Goal: Task Accomplishment & Management: Use online tool/utility

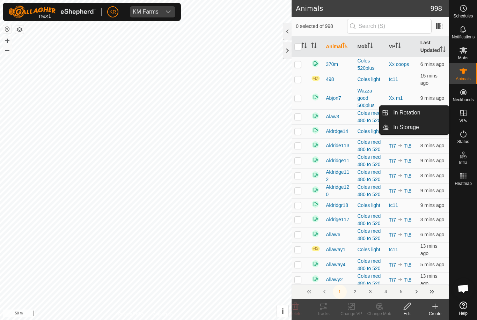
click at [434, 116] on link "In Rotation" at bounding box center [419, 113] width 60 height 14
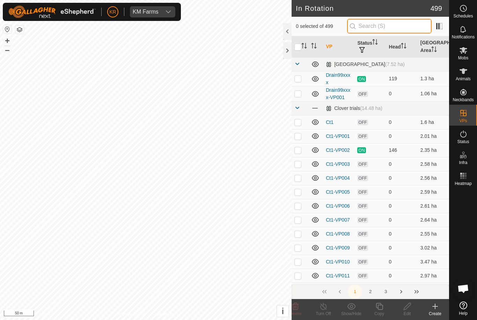
click at [423, 29] on input "text" at bounding box center [389, 26] width 84 height 15
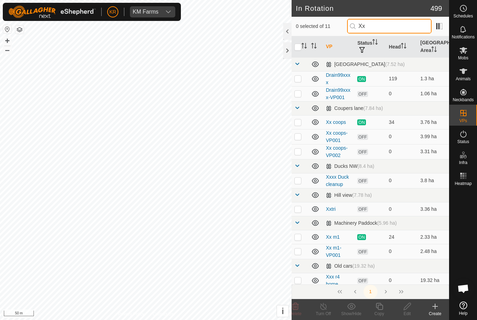
type input "Xx"
click at [298, 94] on p-checkbox at bounding box center [297, 94] width 7 height 6
checkbox input "true"
click at [410, 307] on icon at bounding box center [407, 306] width 9 height 8
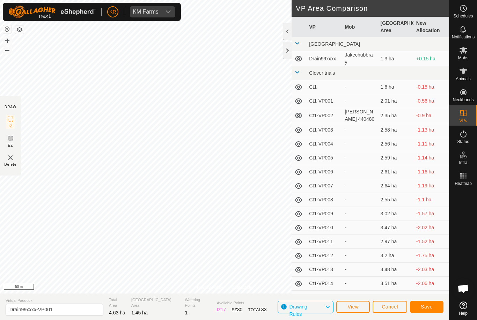
click at [431, 307] on span "Save" at bounding box center [427, 307] width 12 height 6
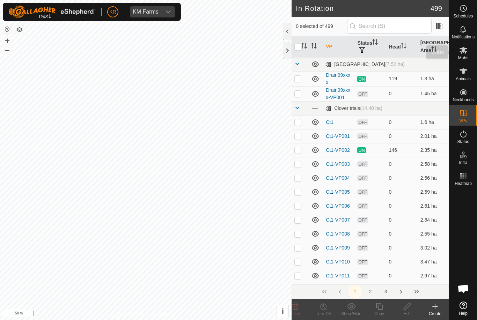
click at [470, 58] on div "Mobs" at bounding box center [463, 52] width 28 height 21
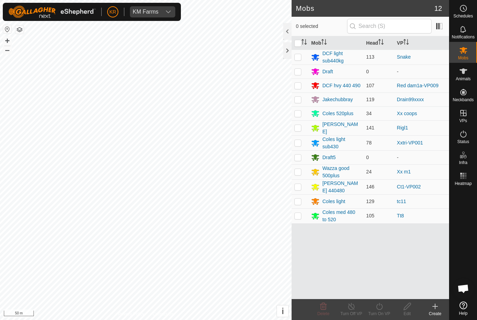
click at [304, 102] on td at bounding box center [299, 99] width 17 height 14
checkbox input "true"
click at [384, 307] on turn-on-svg-icon at bounding box center [379, 306] width 28 height 8
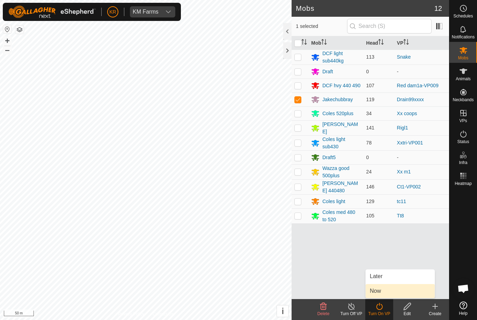
click at [390, 289] on link "Now" at bounding box center [399, 291] width 69 height 14
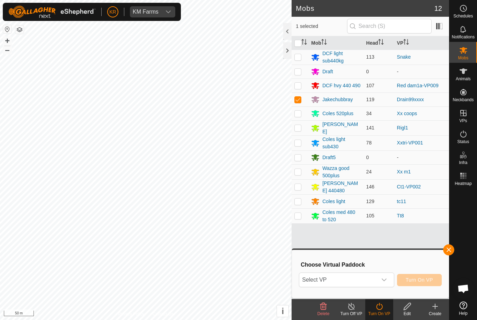
click at [383, 281] on icon "dropdown trigger" at bounding box center [384, 280] width 6 height 6
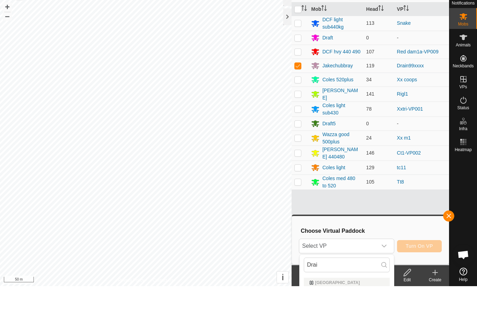
scroll to position [34, 0]
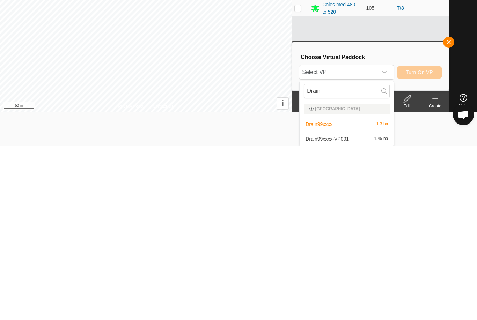
type input "Drain"
click at [351, 309] on div "Drain99xxxx-VP001 1.45 ha" at bounding box center [347, 313] width 86 height 8
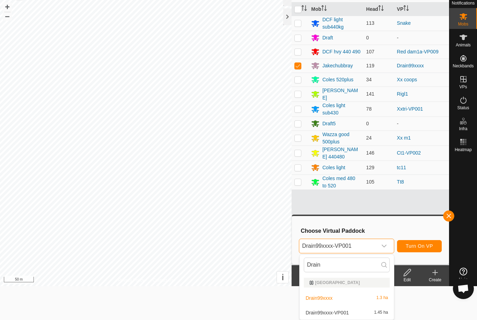
scroll to position [0, 0]
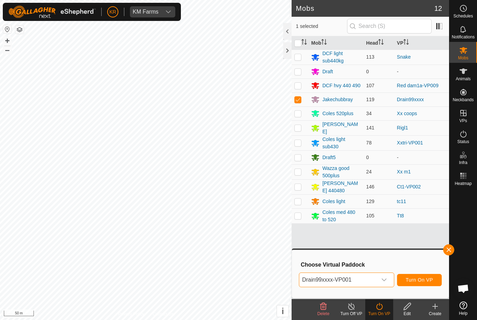
click at [426, 282] on span "Turn On VP" at bounding box center [419, 280] width 27 height 6
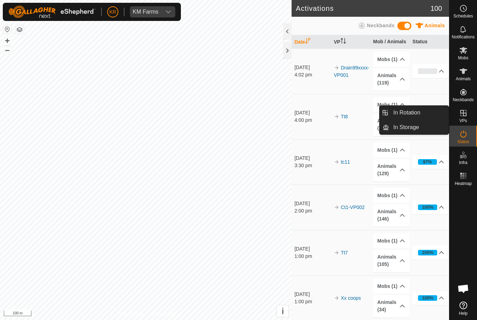
click at [424, 118] on link "In Rotation" at bounding box center [419, 113] width 60 height 14
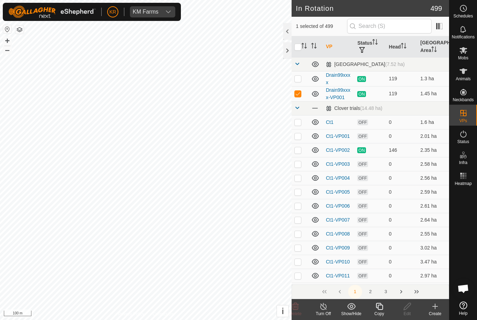
click at [303, 95] on td at bounding box center [299, 93] width 17 height 15
checkbox input "false"
click at [400, 27] on input "text" at bounding box center [389, 26] width 84 height 15
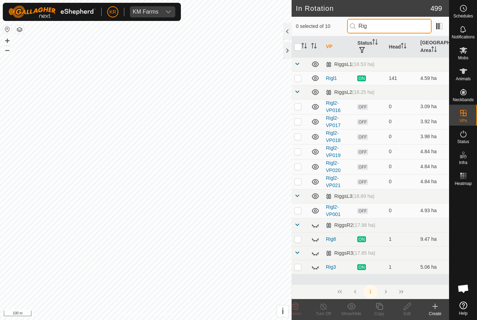
type input "Rig"
click at [299, 75] on p-checkbox at bounding box center [297, 78] width 7 height 6
checkbox input "true"
click at [381, 309] on icon at bounding box center [379, 306] width 7 height 7
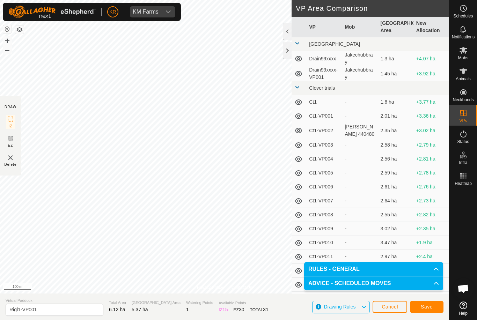
click at [433, 303] on button "Save" at bounding box center [427, 307] width 34 height 12
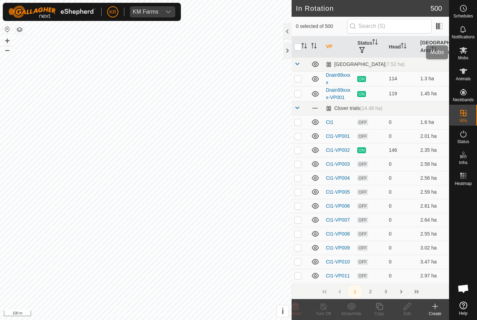
click at [468, 59] on div "Mobs" at bounding box center [463, 52] width 28 height 21
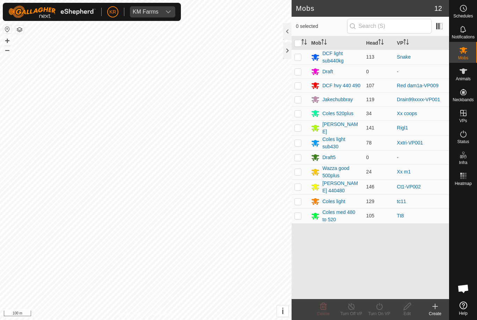
click at [303, 126] on td at bounding box center [299, 127] width 17 height 15
checkbox input "true"
click at [383, 310] on icon at bounding box center [379, 306] width 9 height 8
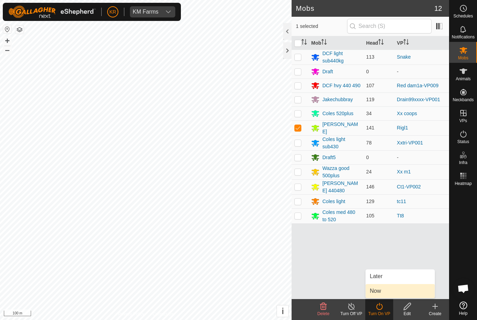
click at [388, 291] on link "Now" at bounding box center [399, 291] width 69 height 14
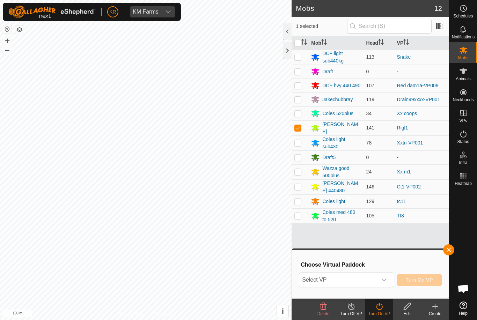
click at [382, 282] on icon "dropdown trigger" at bounding box center [384, 280] width 6 height 6
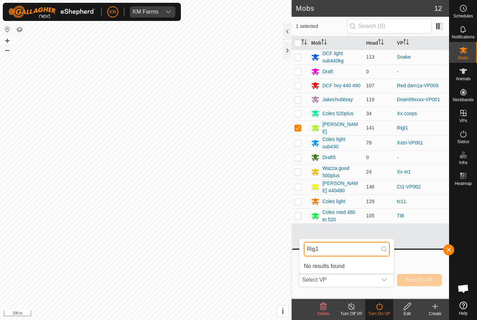
click at [353, 245] on input "Rig1" at bounding box center [347, 249] width 86 height 15
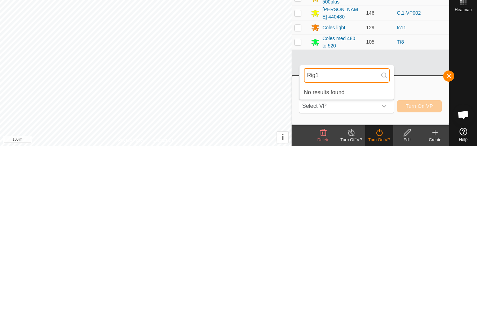
click at [345, 242] on input "Rig1" at bounding box center [347, 249] width 86 height 15
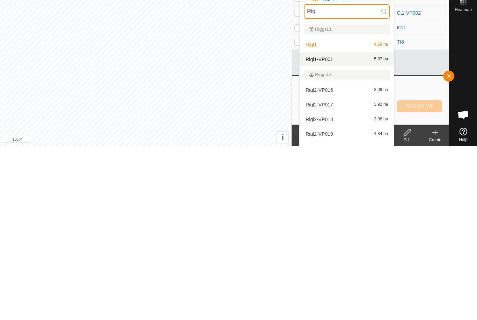
type input "Rig"
click at [343, 229] on div "Rigl1-VP001 5.37 ha" at bounding box center [347, 233] width 86 height 8
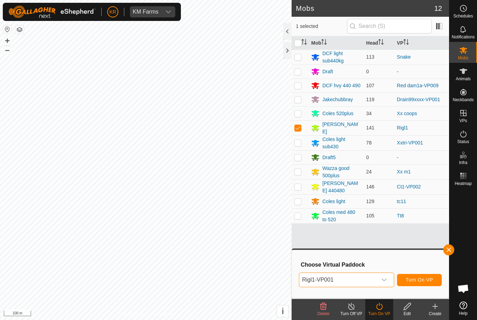
click at [420, 274] on button "Turn On VP" at bounding box center [419, 280] width 45 height 12
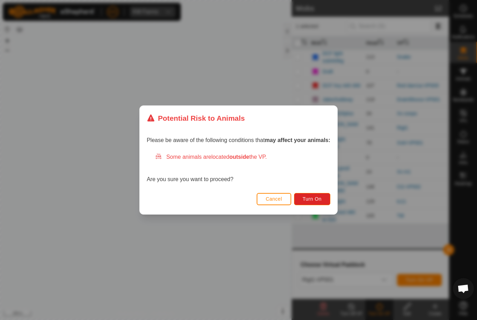
click at [319, 198] on span "Turn On" at bounding box center [312, 199] width 19 height 6
